Goal: Task Accomplishment & Management: Complete application form

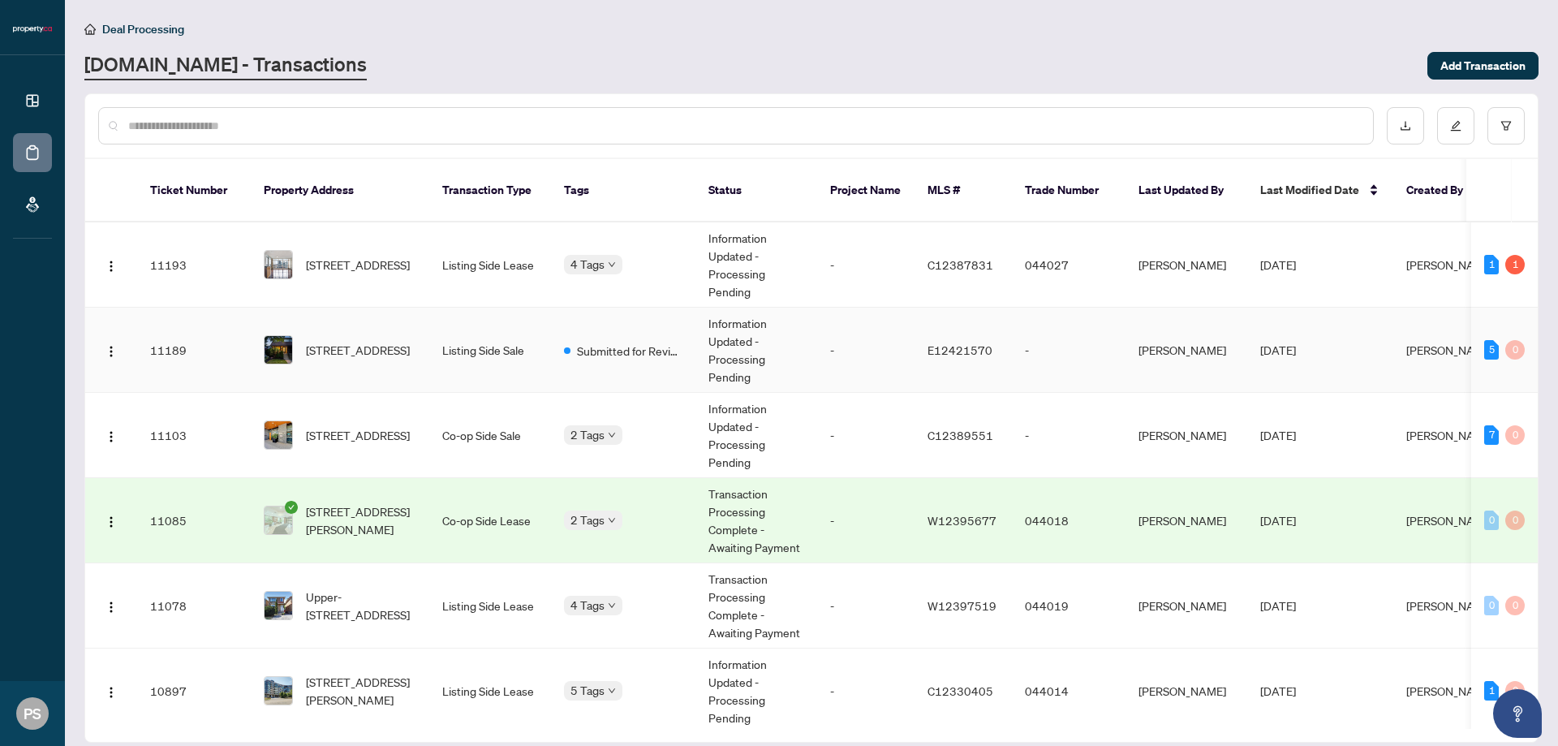
click at [507, 340] on td "Listing Side Sale" at bounding box center [490, 350] width 122 height 85
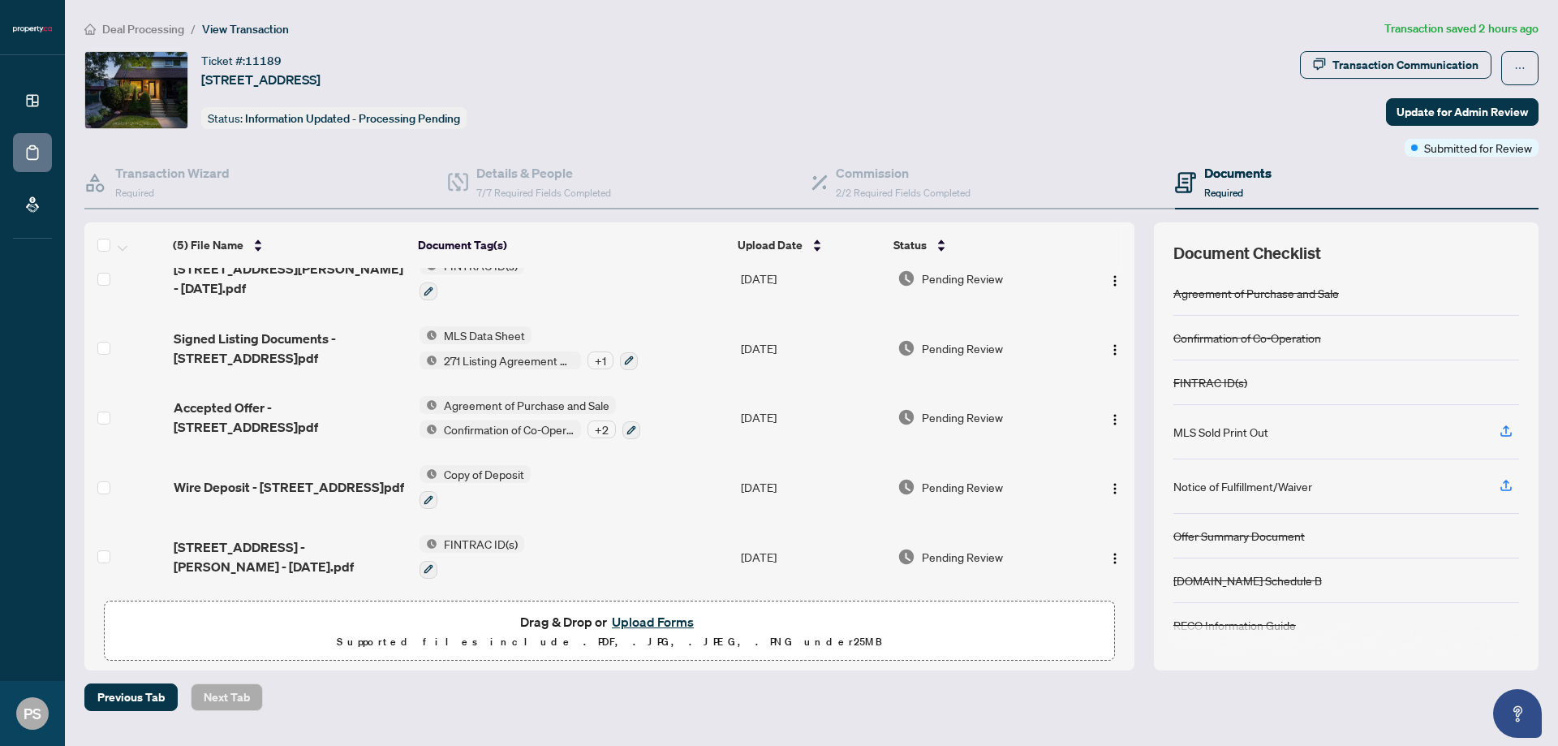
scroll to position [28, 0]
click at [639, 614] on button "Upload Forms" at bounding box center [653, 621] width 92 height 21
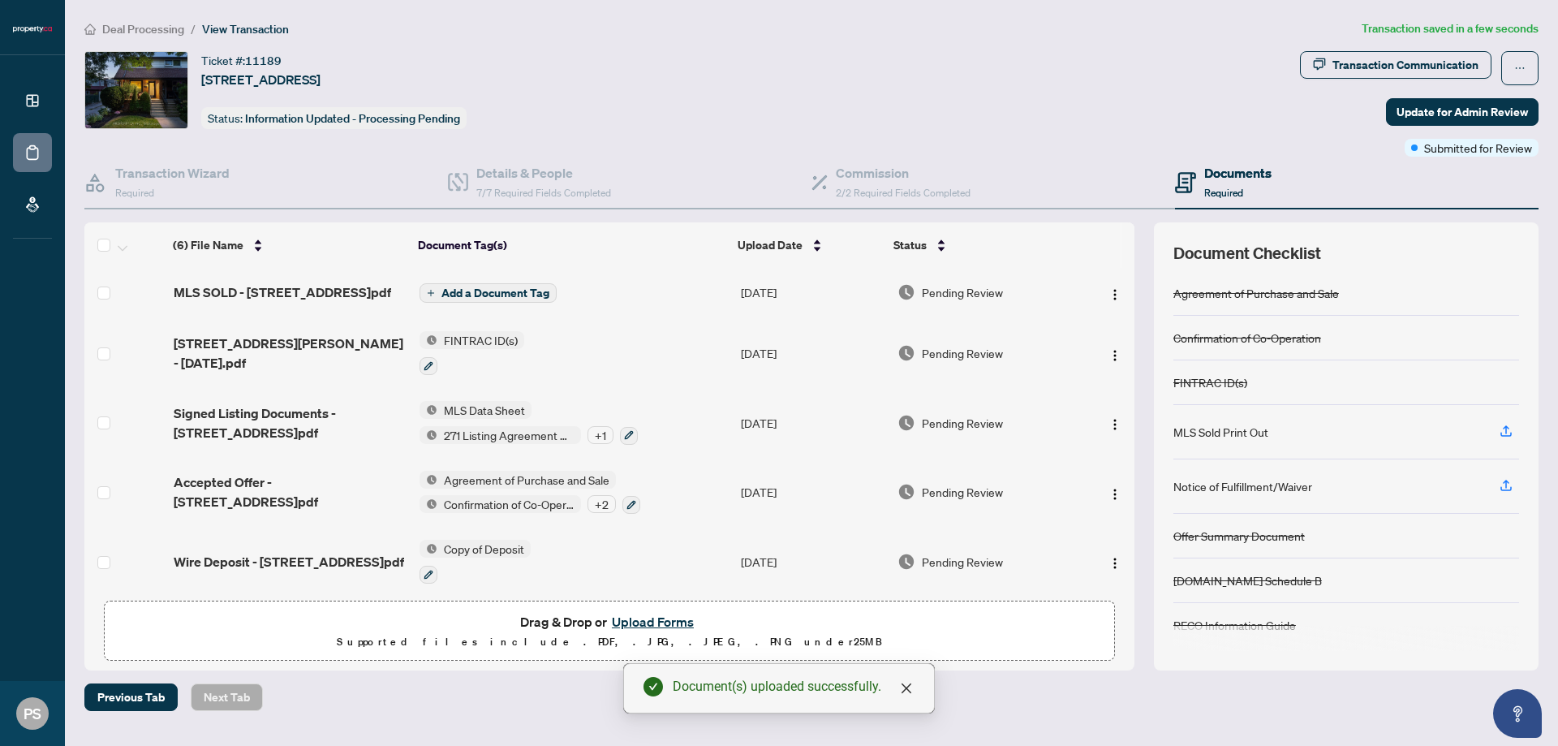
scroll to position [0, 0]
click at [488, 296] on span "Add a Document Tag" at bounding box center [496, 294] width 108 height 11
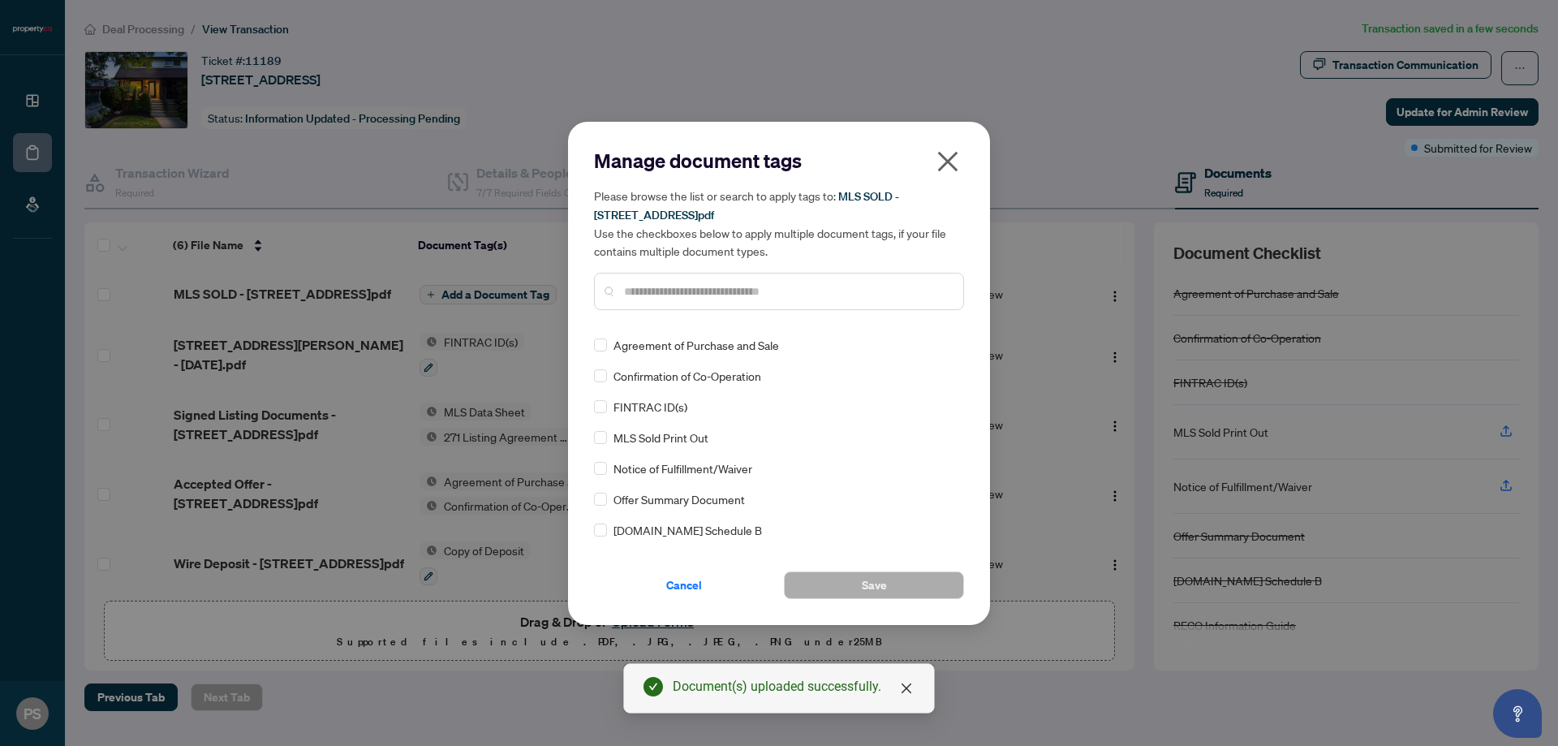
click at [680, 440] on span "MLS Sold Print Out" at bounding box center [661, 438] width 95 height 18
click at [848, 584] on button "Save" at bounding box center [874, 585] width 180 height 28
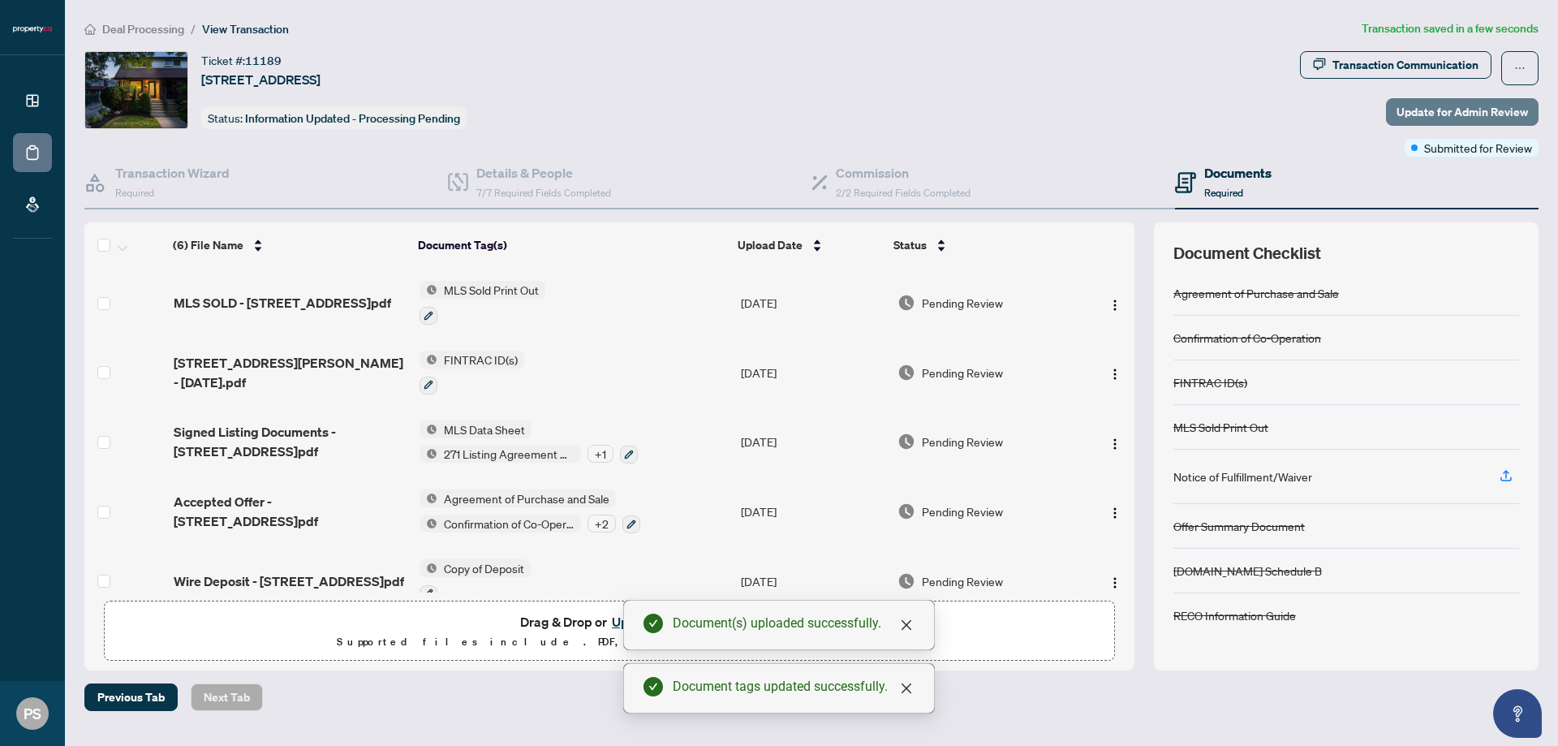
click at [1424, 115] on span "Update for Admin Review" at bounding box center [1462, 112] width 131 height 26
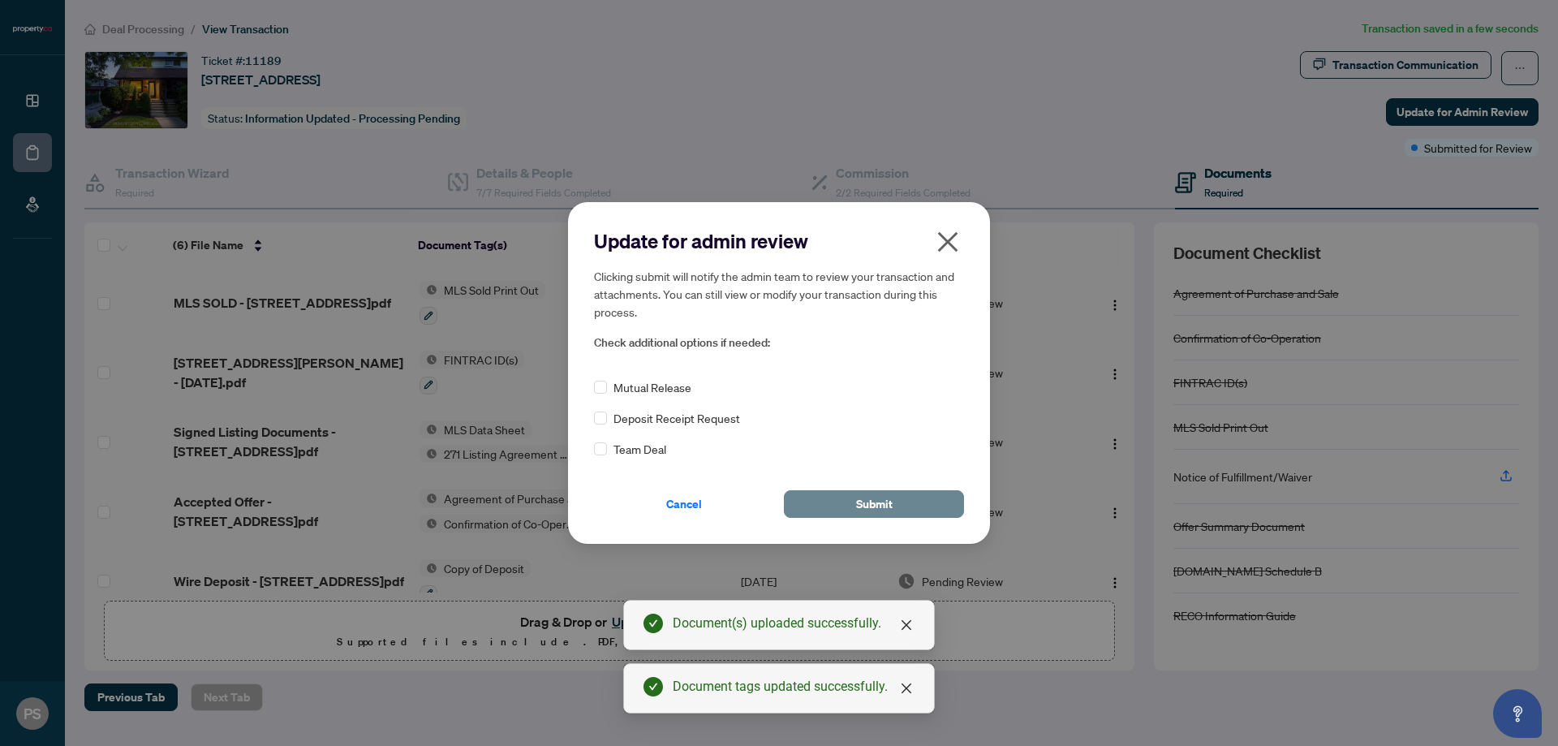
click at [861, 515] on span "Submit" at bounding box center [874, 504] width 37 height 26
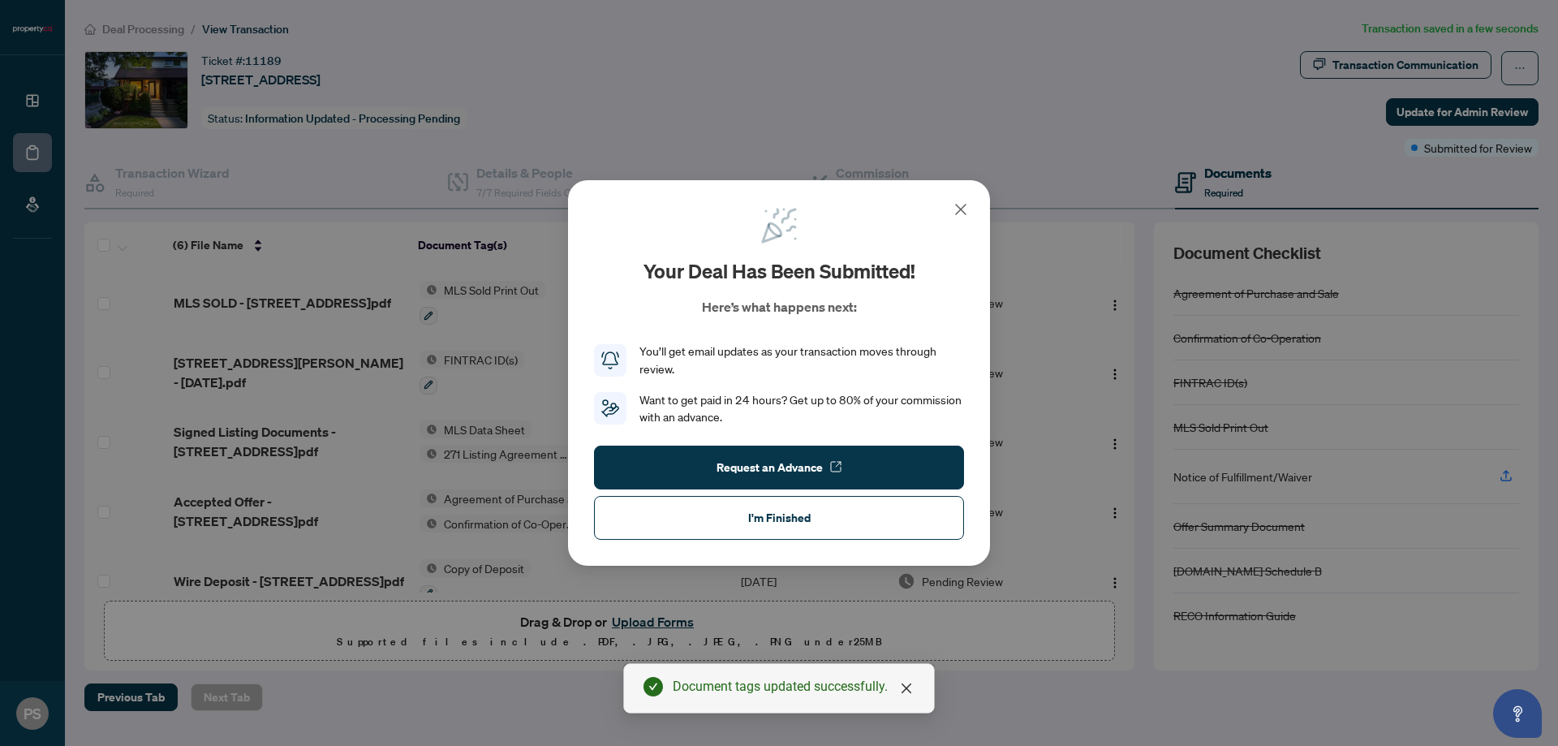
click at [935, 208] on div "Your deal has been submitted! Here’s what happens next: You’ll get email update…" at bounding box center [779, 316] width 370 height 221
click at [942, 208] on div "Your deal has been submitted! Here’s what happens next: You’ll get email update…" at bounding box center [779, 316] width 370 height 221
click at [946, 206] on div "Your deal has been submitted! Here’s what happens next: You’ll get email update…" at bounding box center [779, 316] width 370 height 221
click at [950, 204] on div "Your deal has been submitted! Here’s what happens next: You’ll get email update…" at bounding box center [779, 373] width 422 height 386
click at [955, 204] on icon at bounding box center [960, 209] width 19 height 19
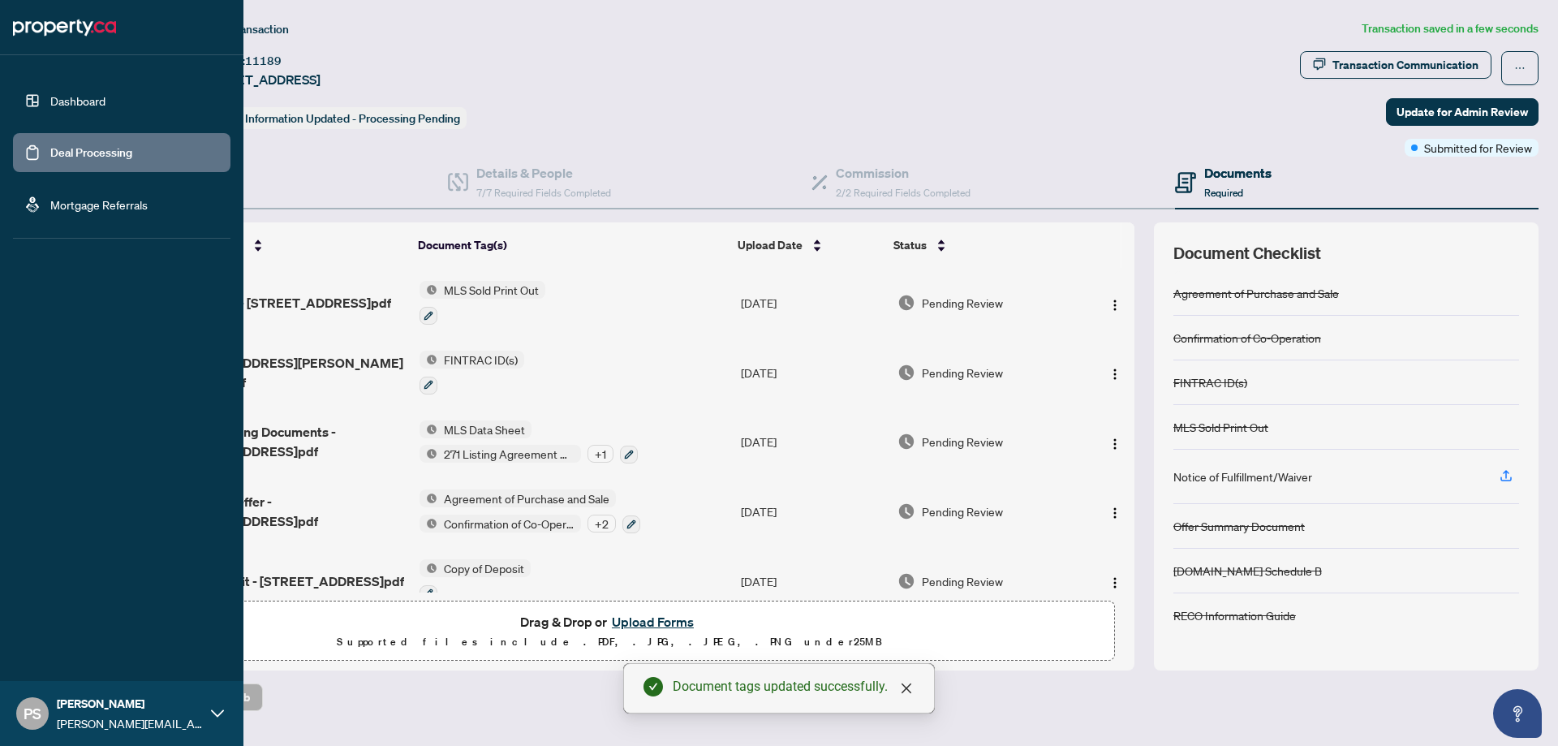
click at [50, 145] on link "Deal Processing" at bounding box center [91, 152] width 82 height 15
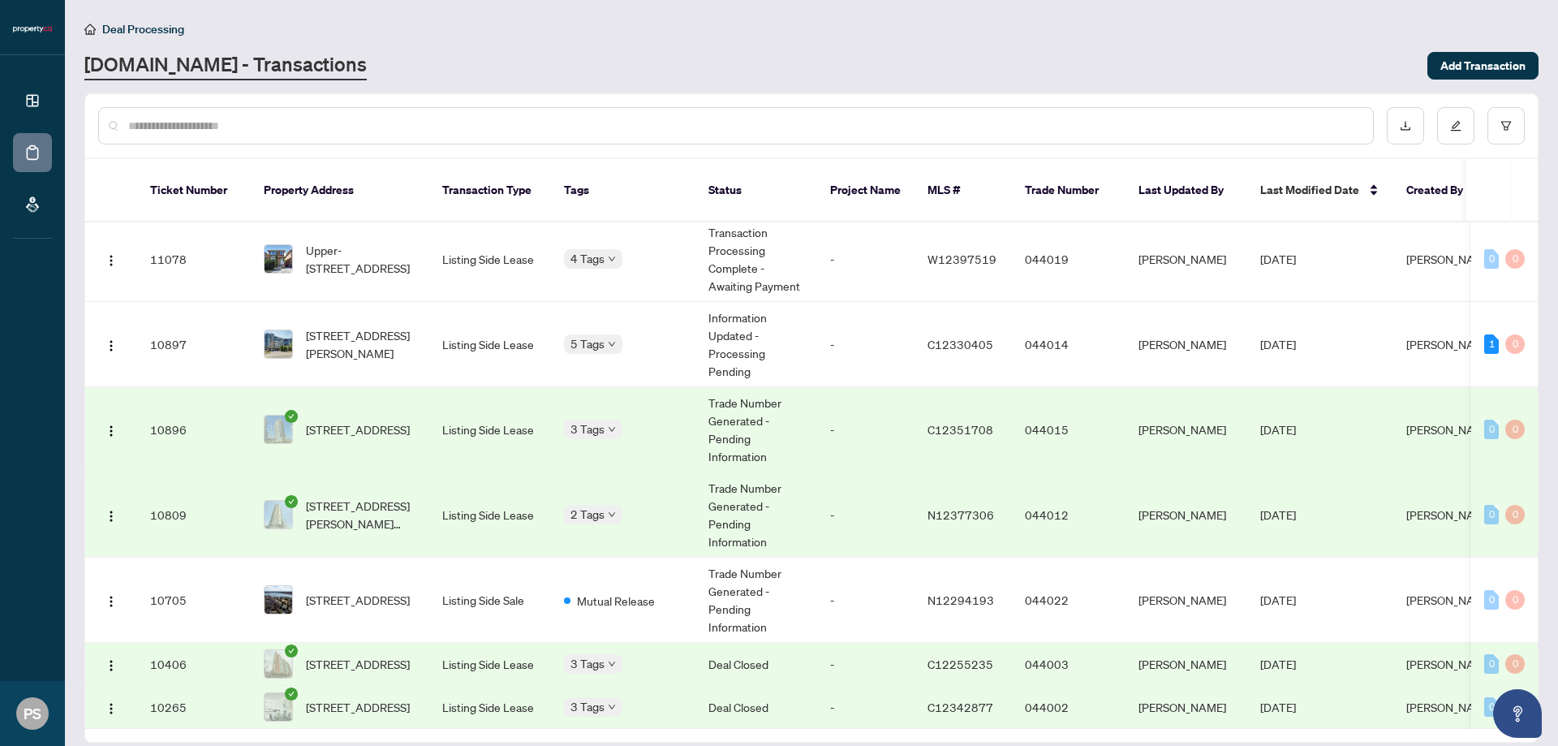
scroll to position [364, 0]
click at [1213, 558] on td "[PERSON_NAME]" at bounding box center [1187, 600] width 122 height 85
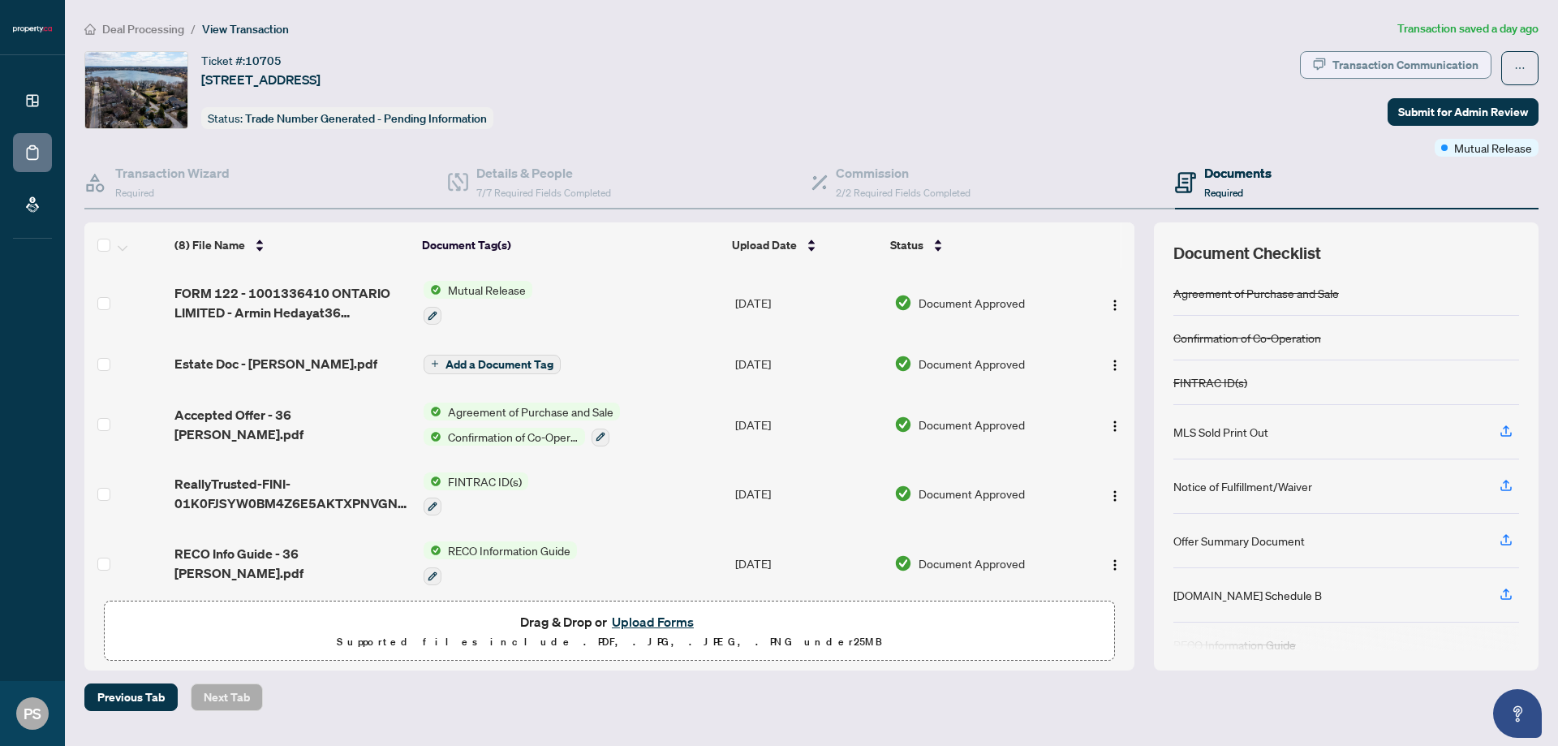
click at [1448, 74] on div "Transaction Communication" at bounding box center [1406, 65] width 146 height 26
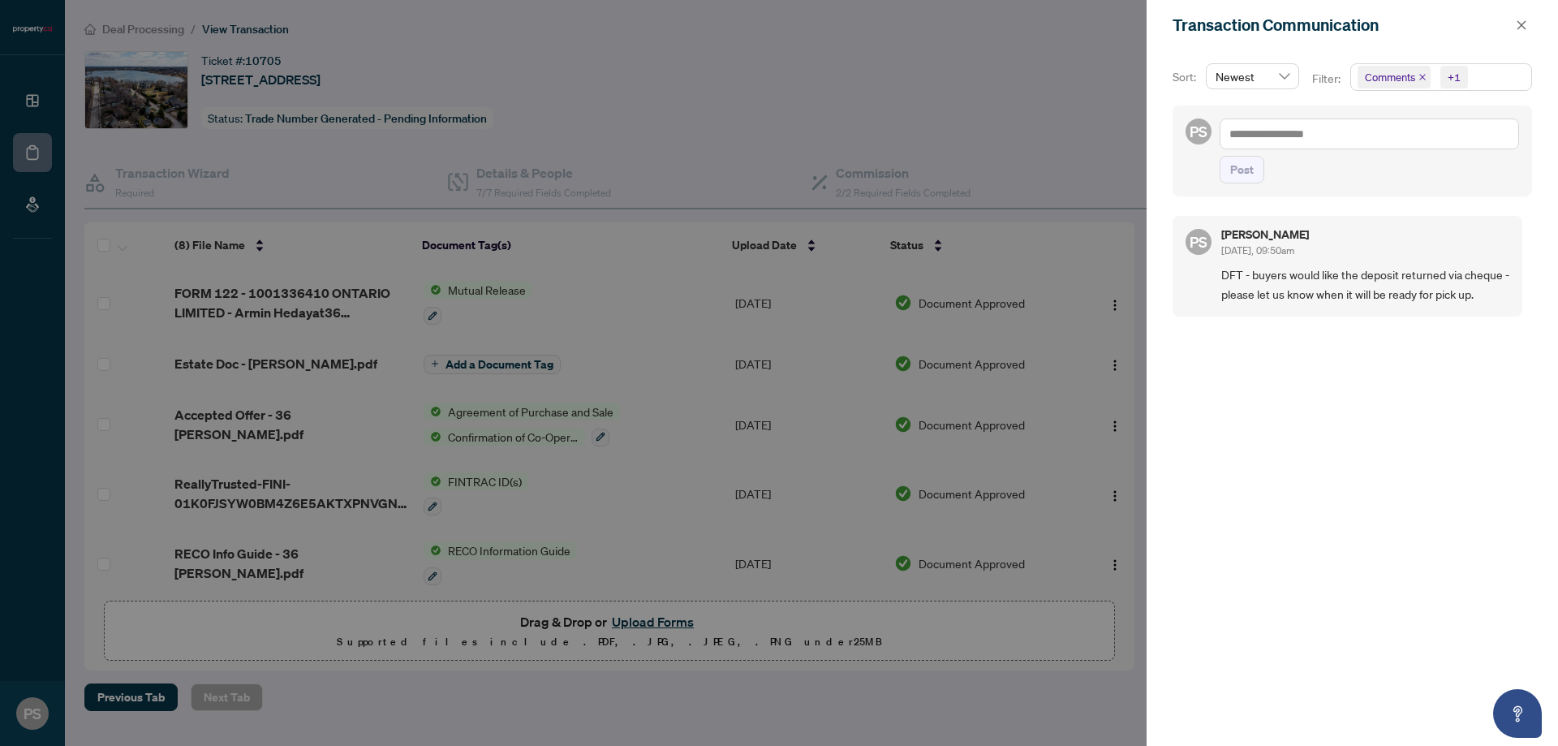
click at [974, 70] on div at bounding box center [779, 373] width 1558 height 746
click at [49, 50] on div at bounding box center [779, 373] width 1558 height 746
click at [1524, 19] on icon "close" at bounding box center [1521, 24] width 11 height 11
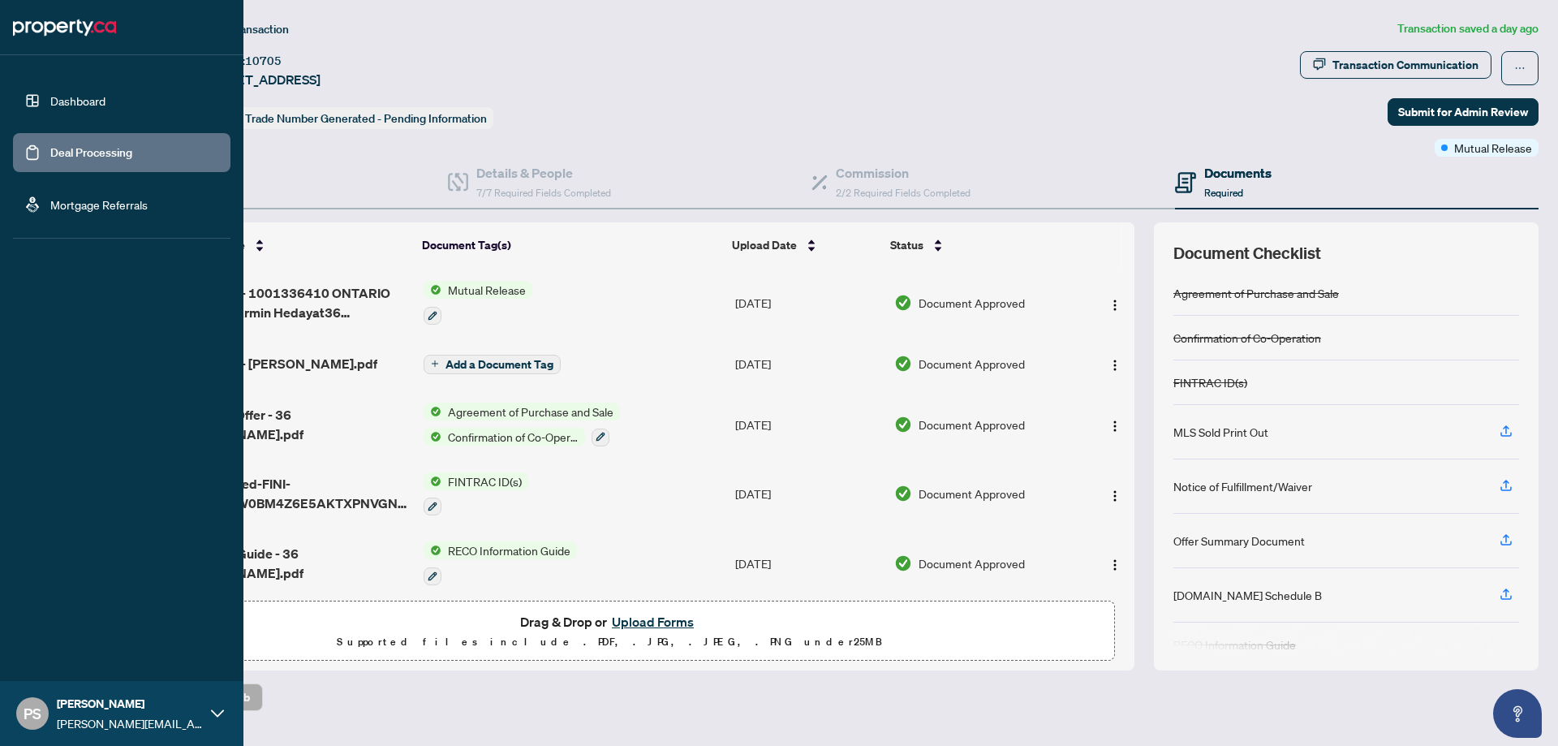
click at [50, 145] on link "Deal Processing" at bounding box center [91, 152] width 82 height 15
